Goal: Check status

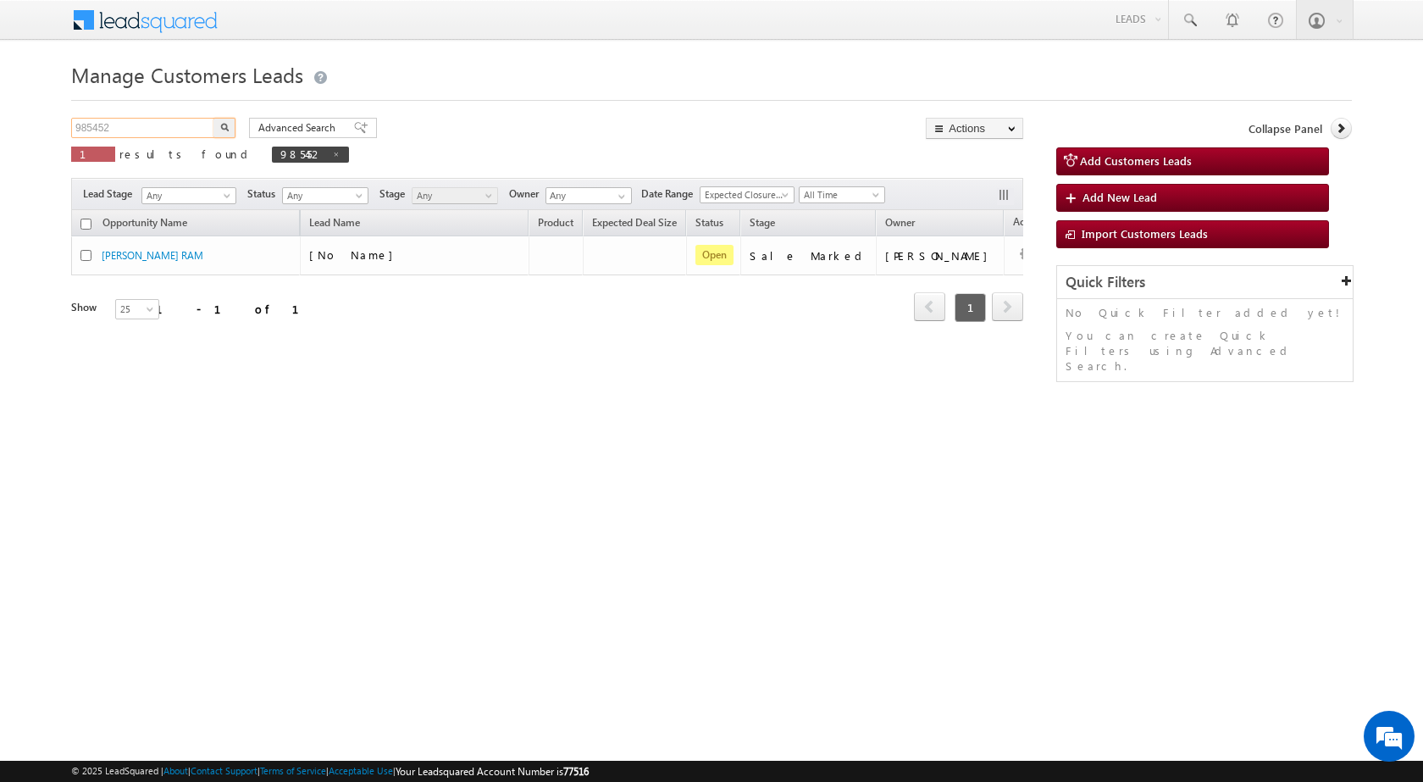
click at [133, 132] on input "985452" at bounding box center [143, 128] width 145 height 20
click at [133, 131] on input "985452" at bounding box center [143, 128] width 145 height 20
click at [165, 126] on input "985452" at bounding box center [143, 128] width 145 height 20
click at [165, 124] on input "985452" at bounding box center [143, 128] width 145 height 20
drag, startPoint x: 165, startPoint y: 124, endPoint x: 151, endPoint y: 124, distance: 14.4
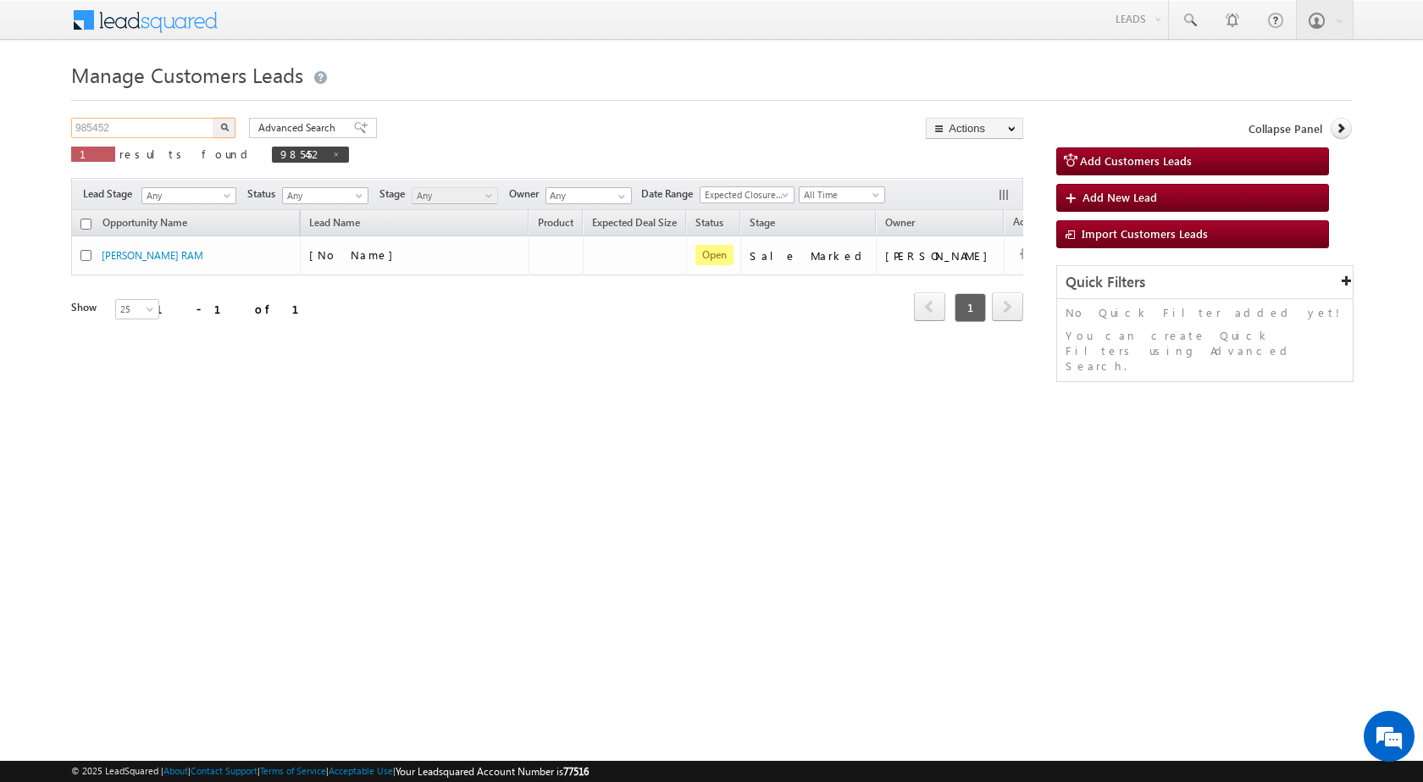
click at [163, 124] on input "985452" at bounding box center [143, 128] width 145 height 20
drag, startPoint x: 123, startPoint y: 129, endPoint x: 0, endPoint y: 134, distance: 122.9
click at [0, 134] on body "Menu [PERSON_NAME] sitar a8@ks erve." at bounding box center [711, 240] width 1423 height 480
paste input "91440"
type input "991440"
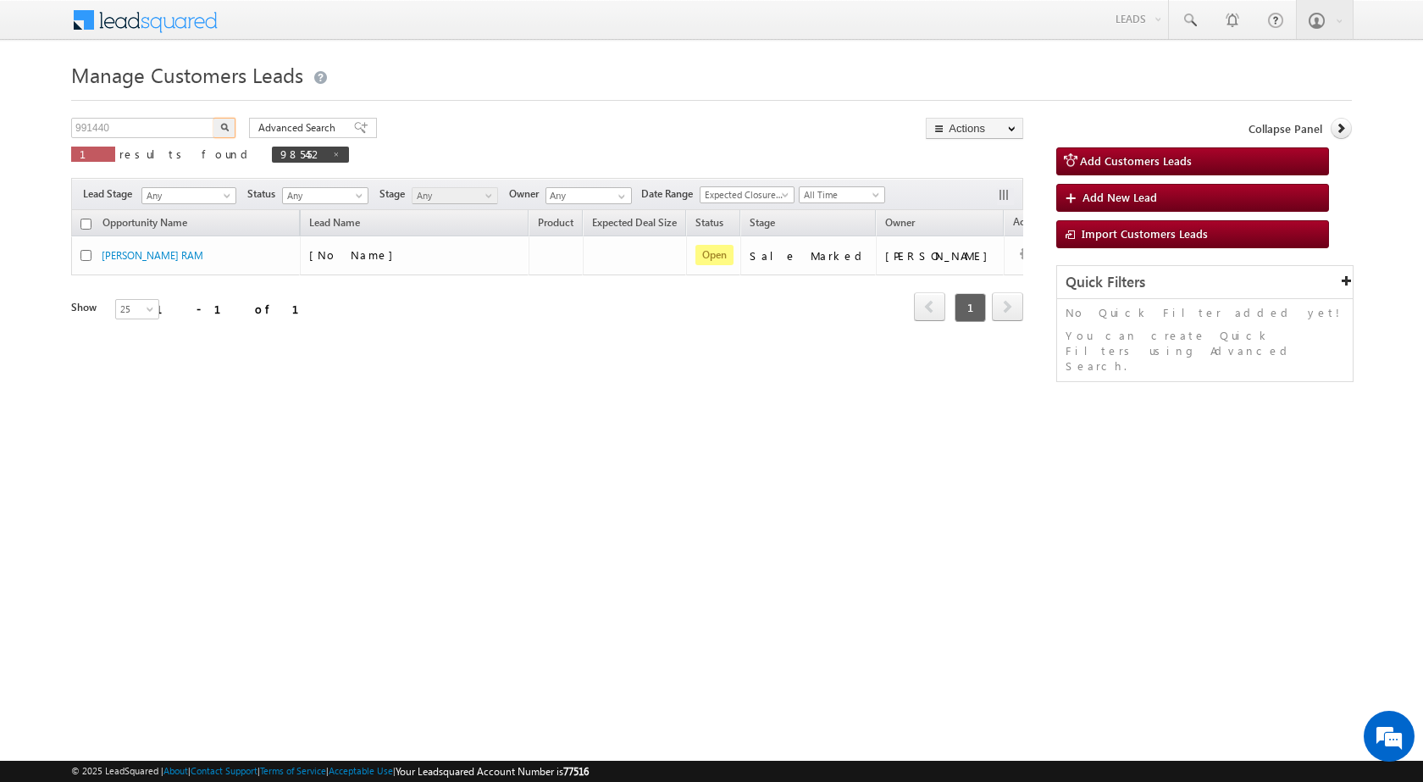
click at [213, 118] on button "button" at bounding box center [224, 128] width 22 height 20
